Goal: Task Accomplishment & Management: Manage account settings

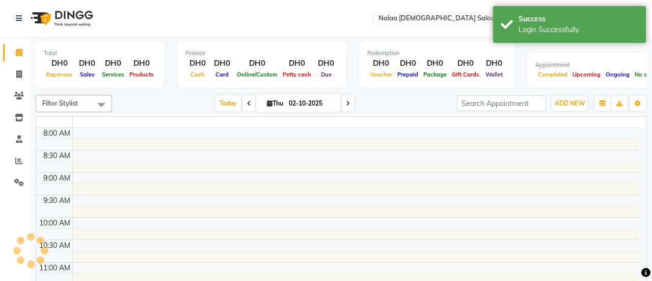
select select "en"
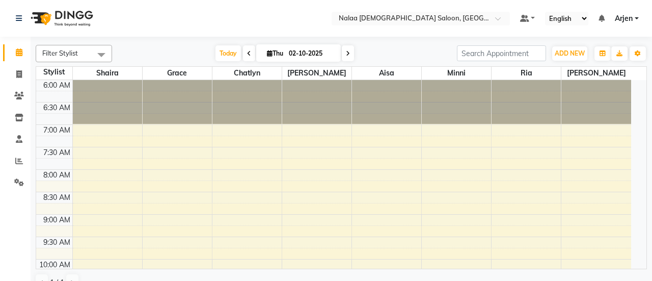
select select "en"
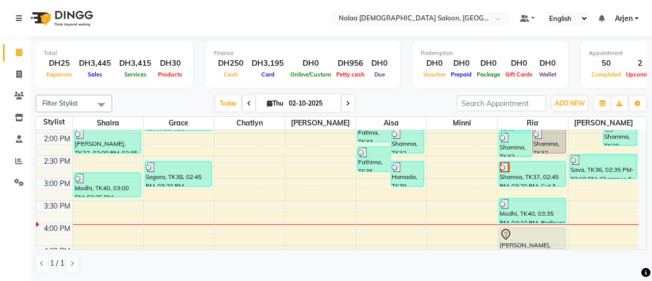
scroll to position [334, 0]
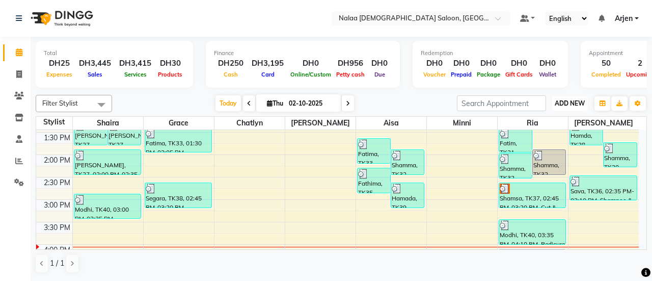
click at [556, 107] on span "ADD NEW" at bounding box center [570, 103] width 30 height 8
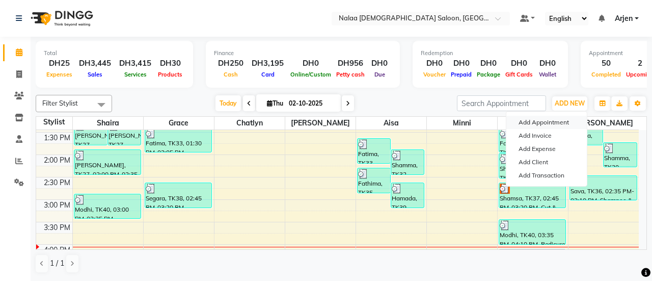
click at [519, 119] on button "Add Appointment" at bounding box center [547, 122] width 81 height 13
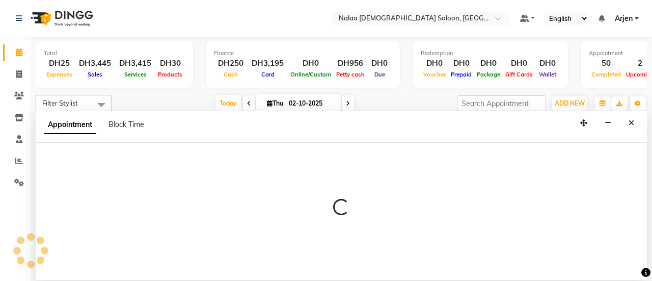
select select "tentative"
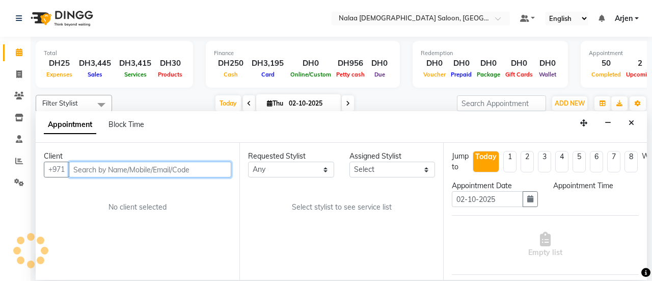
select select "420"
click at [191, 172] on input "text" at bounding box center [150, 170] width 163 height 16
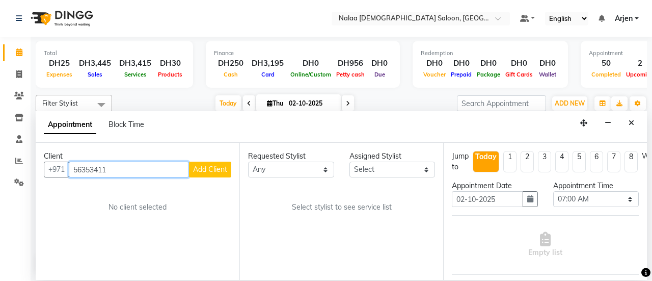
type input "56353411"
click at [211, 167] on span "Add Client" at bounding box center [210, 169] width 34 height 9
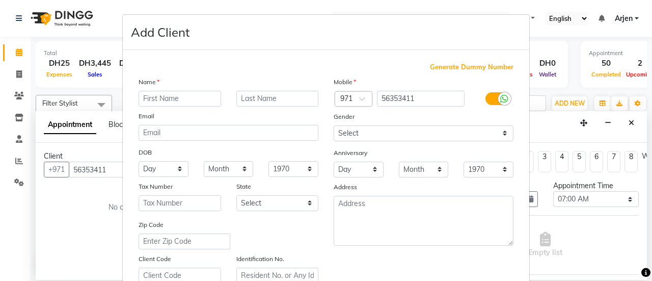
click at [542, 33] on ngb-modal-window "Add Client Generate Dummy Number Name Email DOB Day 01 02 03 04 05 06 07 08 09 …" at bounding box center [326, 140] width 652 height 281
click at [530, 42] on ngb-modal-window "Add Client Generate Dummy Number Name Email DOB Day 01 02 03 04 05 06 07 08 09 …" at bounding box center [326, 140] width 652 height 281
click at [25, 21] on ngb-modal-window "Add Client Generate Dummy Number Name Email DOB Day 01 02 03 04 05 06 07 08 09 …" at bounding box center [326, 140] width 652 height 281
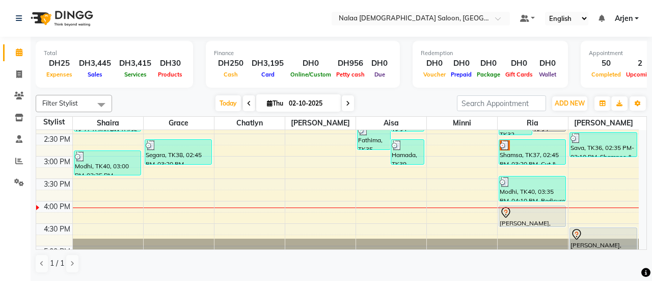
scroll to position [378, 0]
click at [160, 175] on div "6:00 AM 6:30 AM 7:00 AM 7:30 AM 8:00 AM 8:30 AM 9:00 AM 9:30 AM 10:00 AM 10:30 …" at bounding box center [337, 21] width 603 height 538
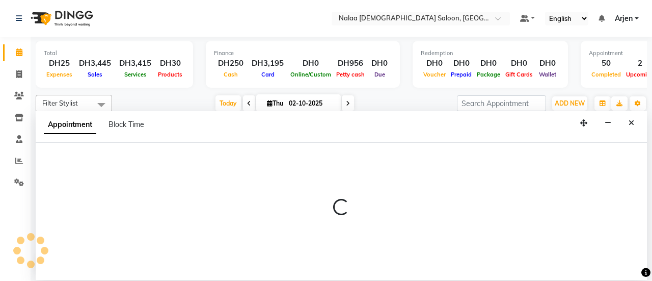
select select "90523"
select select "930"
select select "tentative"
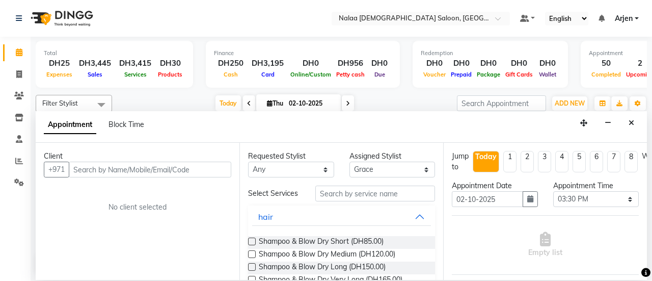
click at [181, 176] on input "text" at bounding box center [150, 170] width 163 height 16
click at [100, 171] on input "56353411" at bounding box center [129, 170] width 120 height 16
type input "563534711"
click at [198, 173] on button "Add Client" at bounding box center [210, 170] width 42 height 16
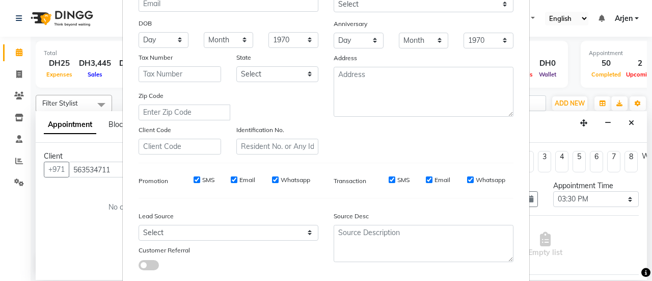
scroll to position [188, 0]
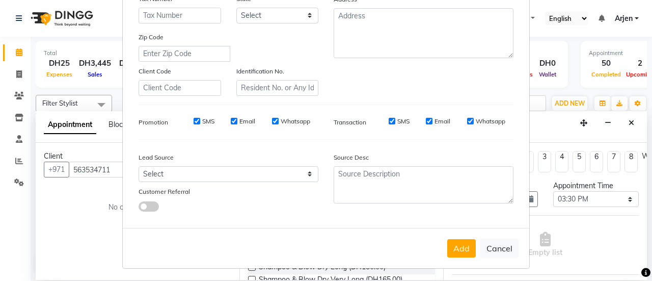
type input "Shamma"
click at [250, 175] on select "Select Walk-in Referral Internet Friend Word of Mouth Advertisement Facebook Ju…" at bounding box center [229, 174] width 180 height 16
select select "51136"
click at [139, 166] on select "Select Walk-in Referral Internet Friend Word of Mouth Advertisement Facebook Ju…" at bounding box center [229, 174] width 180 height 16
click at [461, 249] on button "Add" at bounding box center [461, 248] width 29 height 18
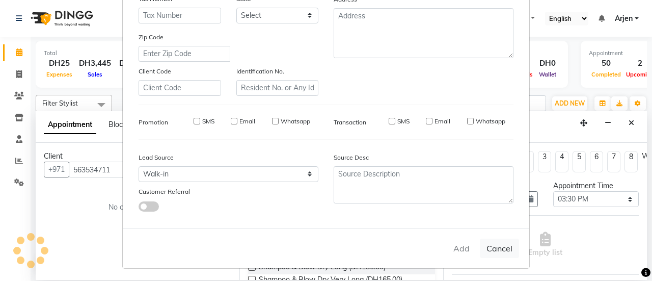
select select
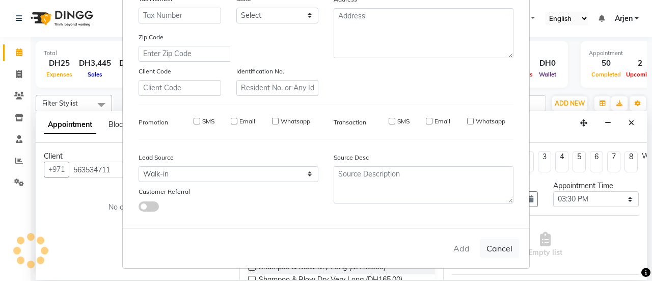
select select
checkbox input "false"
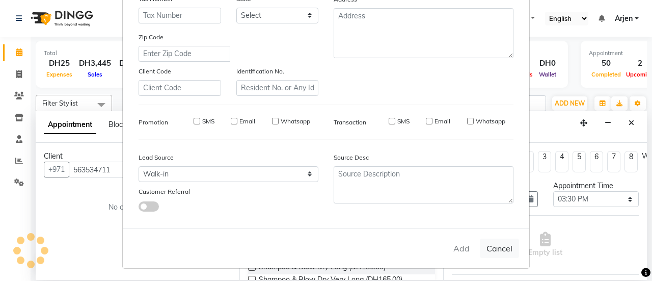
checkbox input "false"
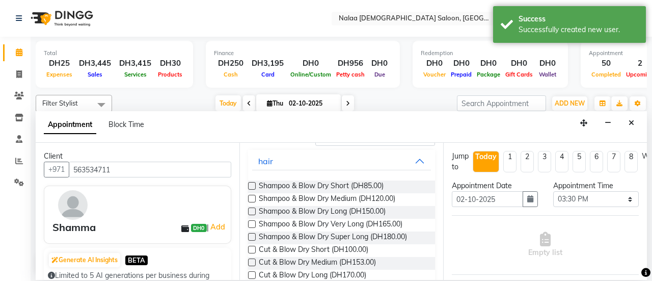
scroll to position [0, 0]
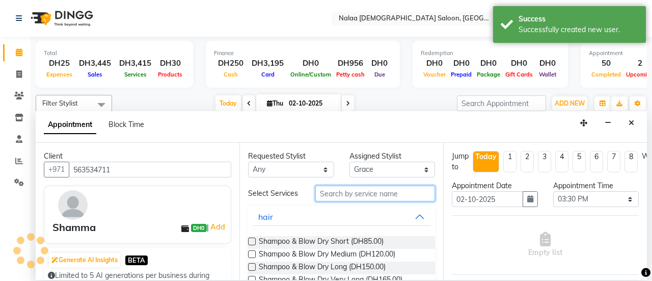
click at [346, 193] on input "text" at bounding box center [375, 193] width 120 height 16
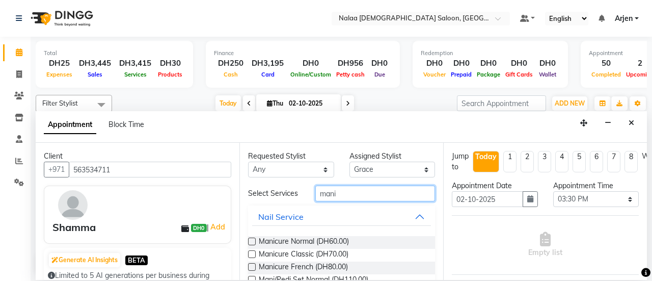
type input "mani"
click at [251, 251] on label at bounding box center [252, 254] width 8 height 8
click at [251, 252] on input "checkbox" at bounding box center [251, 255] width 7 height 7
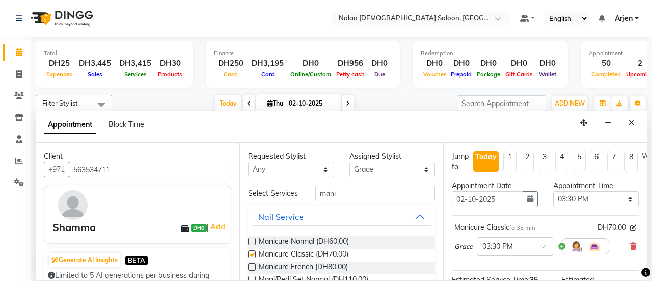
checkbox input "false"
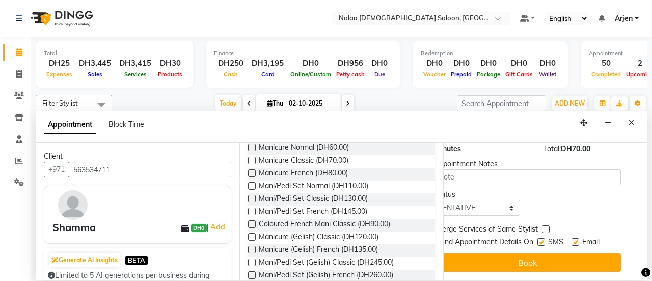
scroll to position [149, 23]
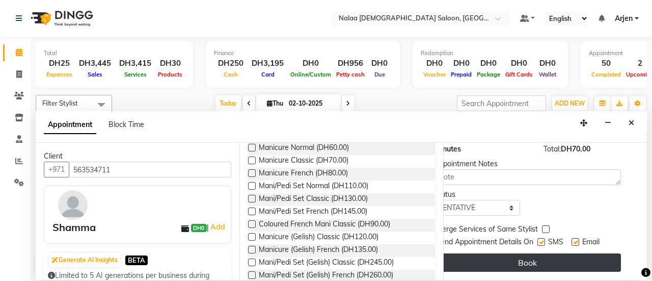
click at [528, 253] on button "Book" at bounding box center [527, 262] width 187 height 18
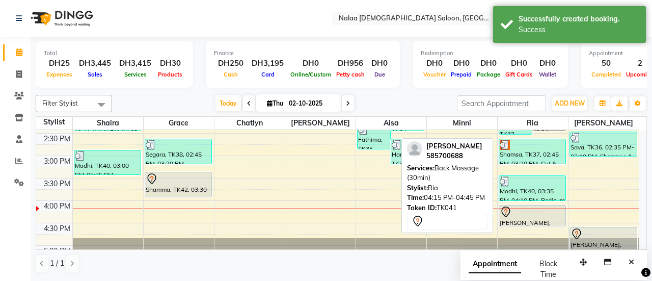
click at [532, 214] on div at bounding box center [533, 212] width 66 height 12
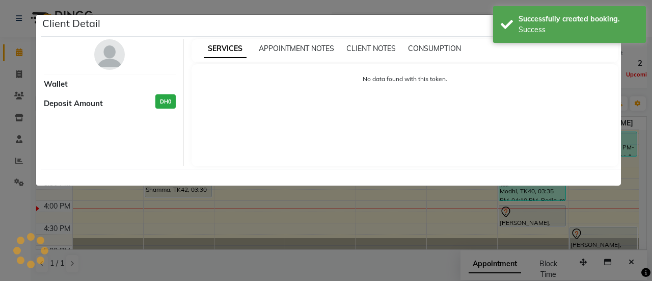
select select "7"
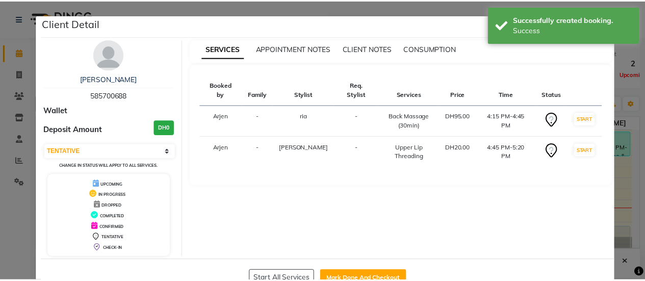
scroll to position [29, 0]
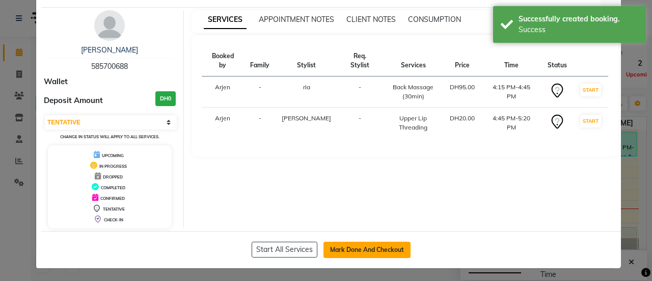
click at [376, 246] on button "Mark Done And Checkout" at bounding box center [367, 250] width 87 height 16
select select "service"
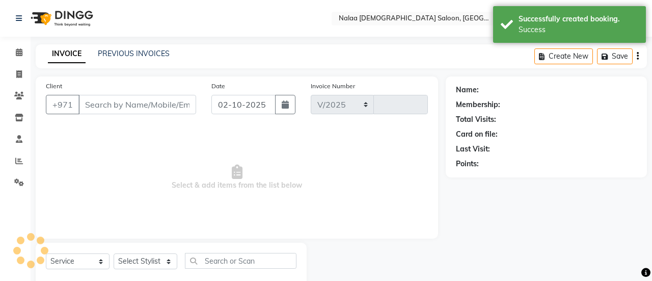
select select "7528"
type input "1503"
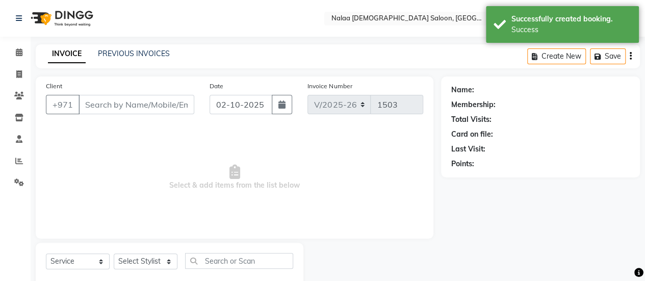
type input "585700688"
select select "93103"
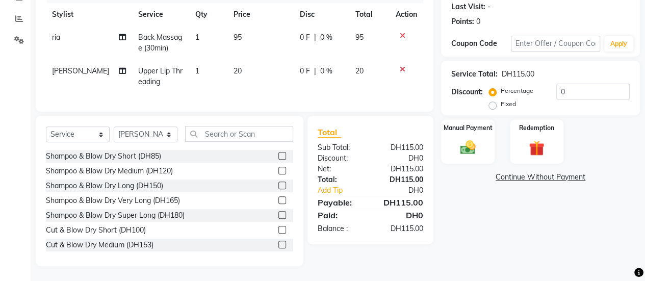
scroll to position [145, 0]
click at [361, 233] on div "Balance :" at bounding box center [340, 228] width 61 height 11
click at [105, 137] on select "Select Service Product Membership Package Voucher Prepaid Gift Card" at bounding box center [78, 134] width 64 height 16
click at [476, 153] on img at bounding box center [468, 147] width 26 height 18
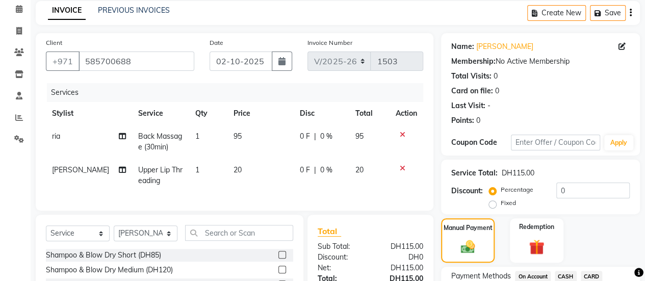
scroll to position [23, 0]
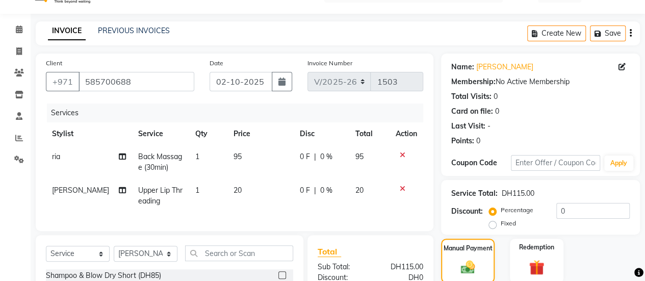
click at [629, 33] on icon "button" at bounding box center [630, 33] width 2 height 1
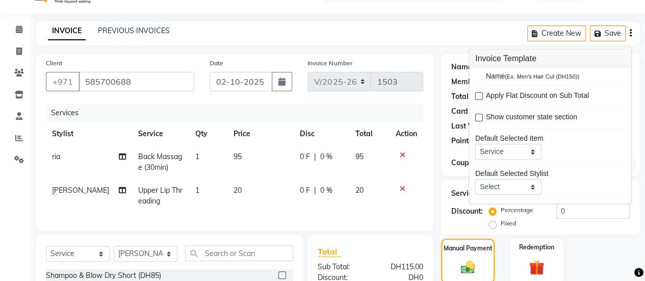
scroll to position [36, 0]
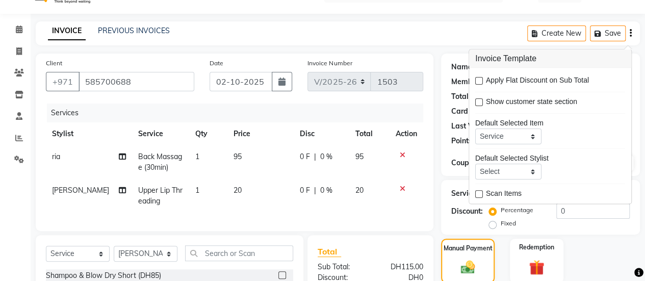
click at [333, 201] on td "0 F | 0 %" at bounding box center [321, 196] width 55 height 34
select select "93103"
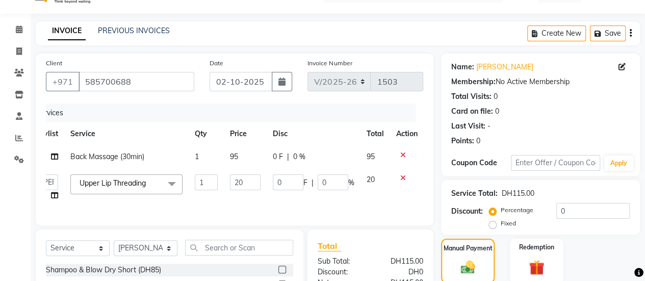
scroll to position [144, 0]
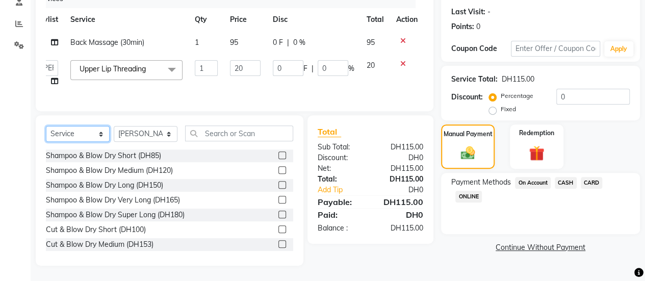
click at [88, 134] on select "Select Service Product Membership Package Voucher Prepaid Gift Card" at bounding box center [78, 134] width 64 height 16
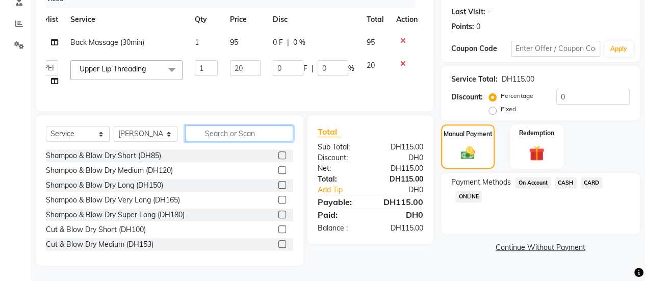
click at [241, 136] on input "text" at bounding box center [239, 133] width 108 height 16
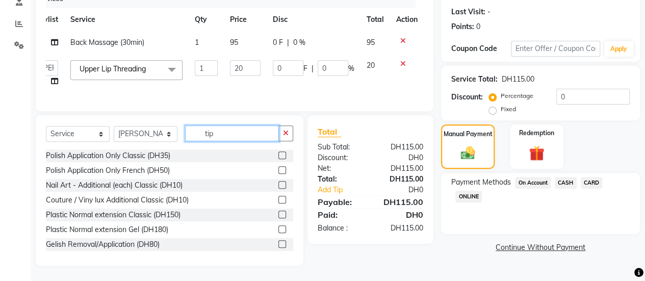
scroll to position [126, 0]
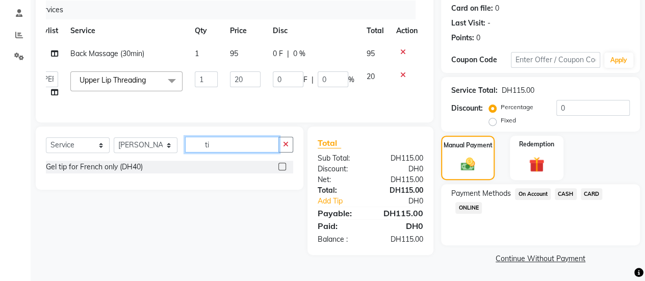
type input "t"
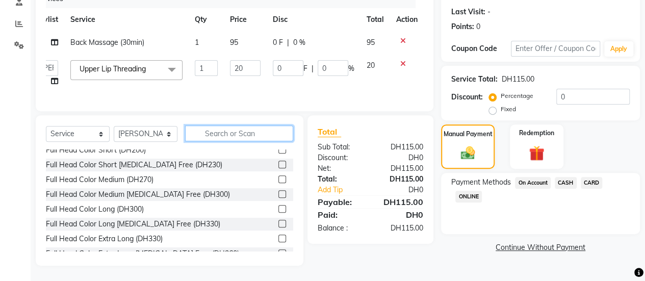
scroll to position [637, 0]
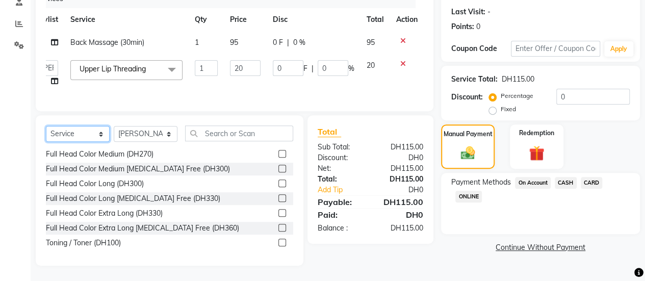
click at [71, 130] on select "Select Service Product Membership Package Voucher Prepaid Gift Card" at bounding box center [78, 134] width 64 height 16
click at [78, 136] on select "Select Service Product Membership Package Voucher Prepaid Gift Card" at bounding box center [78, 134] width 64 height 16
click at [46, 142] on select "Select Service Product Membership Package Voucher Prepaid Gift Card" at bounding box center [78, 134] width 64 height 16
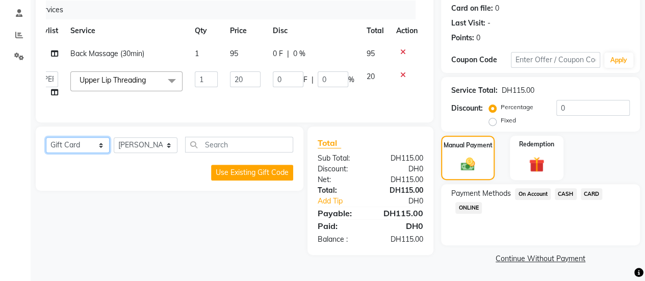
click at [86, 148] on select "Select Service Product Membership Package Voucher Prepaid Gift Card" at bounding box center [78, 145] width 64 height 16
select select "select"
click at [46, 145] on select "Select Service Product Membership Package Voucher Prepaid Gift Card" at bounding box center [78, 145] width 64 height 16
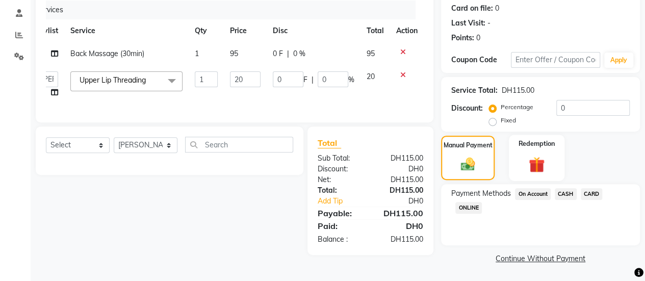
click at [521, 175] on div "Redemption" at bounding box center [537, 158] width 56 height 46
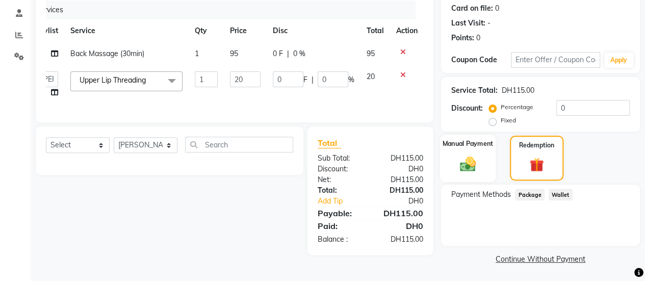
click at [477, 158] on img at bounding box center [468, 163] width 26 height 18
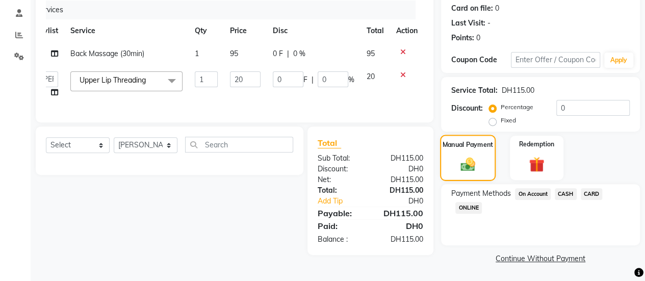
click at [459, 159] on img at bounding box center [468, 163] width 24 height 17
click at [585, 193] on span "CARD" at bounding box center [591, 194] width 22 height 12
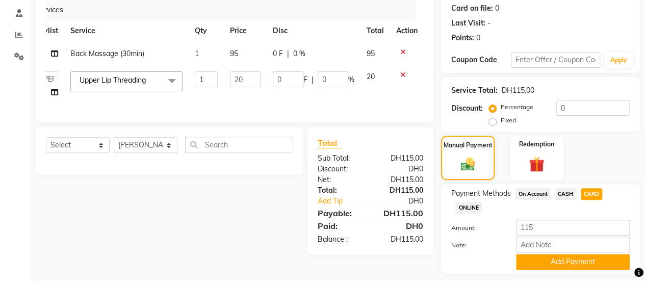
scroll to position [154, 0]
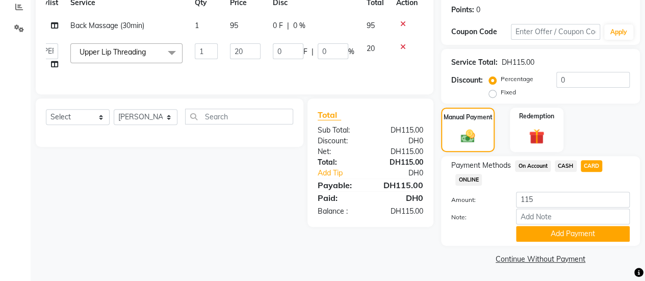
click at [556, 163] on span "CASH" at bounding box center [565, 166] width 22 height 12
click at [591, 161] on span "CARD" at bounding box center [591, 166] width 22 height 12
click at [497, 216] on label "Note:" at bounding box center [475, 216] width 65 height 9
click at [516, 216] on input "Note:" at bounding box center [573, 216] width 114 height 16
click at [587, 127] on div "Manual Payment Redemption" at bounding box center [540, 130] width 214 height 44
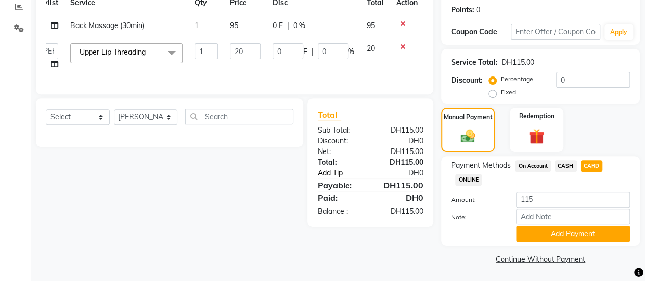
click at [326, 178] on link "Add Tip" at bounding box center [345, 173] width 70 height 11
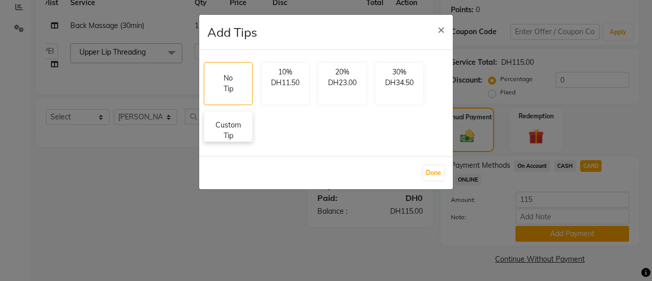
click at [231, 140] on p "Custom Tip" at bounding box center [228, 130] width 36 height 21
select select "92472"
select select "93103"
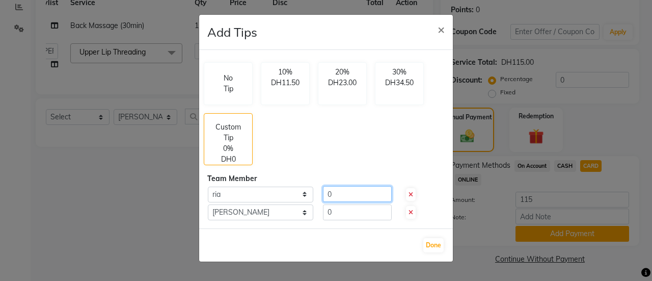
click at [354, 194] on input "0" at bounding box center [357, 194] width 69 height 16
type input "0"
type input "15"
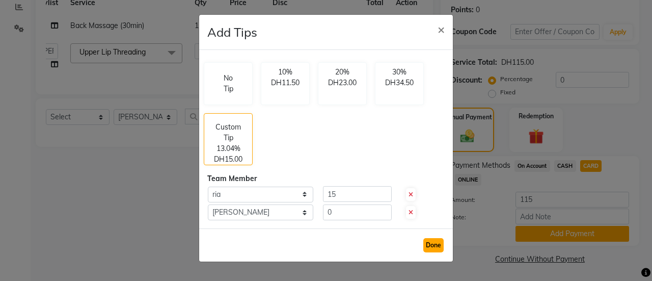
click at [431, 244] on button "Done" at bounding box center [433, 245] width 20 height 14
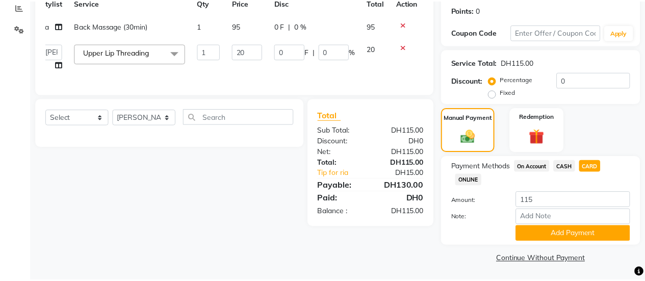
scroll to position [0, 10]
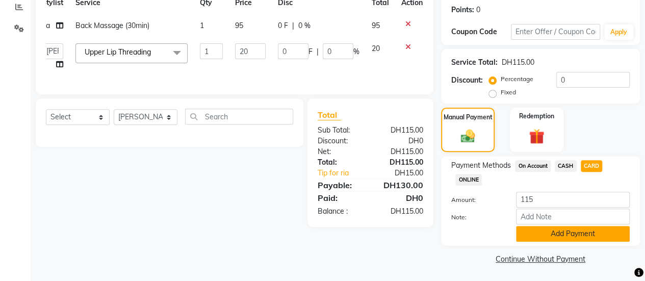
click at [549, 229] on button "Add Payment" at bounding box center [573, 234] width 114 height 16
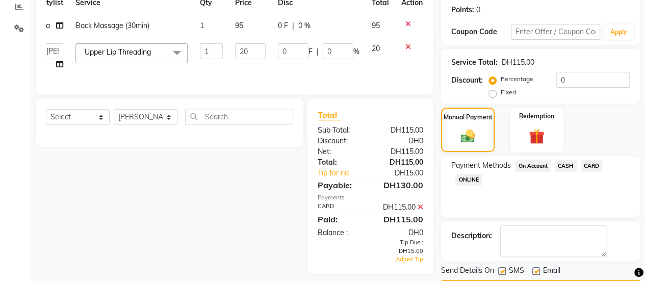
scroll to position [182, 0]
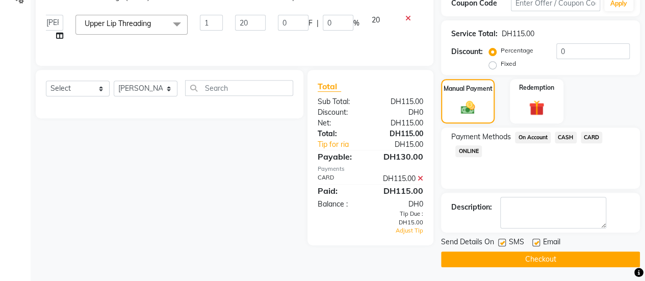
click at [525, 261] on button "Checkout" at bounding box center [540, 259] width 199 height 16
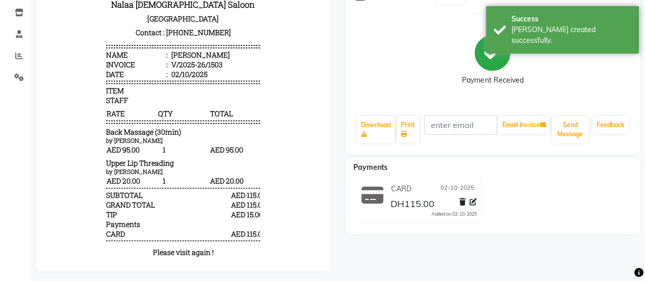
scroll to position [118, 0]
